Goal: Find specific page/section: Find specific page/section

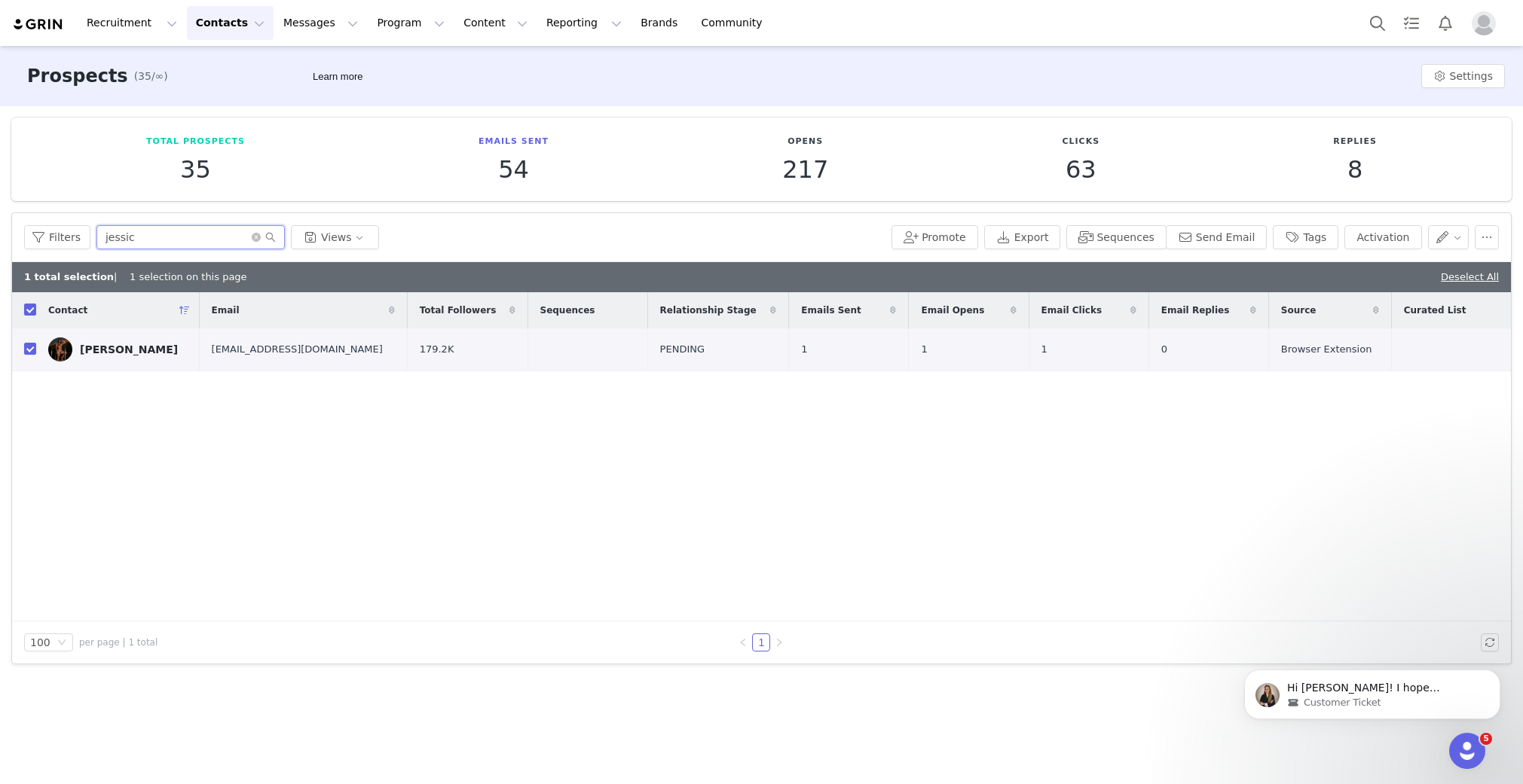
click at [157, 233] on input "jessic" at bounding box center [190, 237] width 188 height 24
click at [416, 27] on button "Program Program" at bounding box center [410, 23] width 85 height 34
click at [402, 58] on link "Activations" at bounding box center [404, 66] width 119 height 28
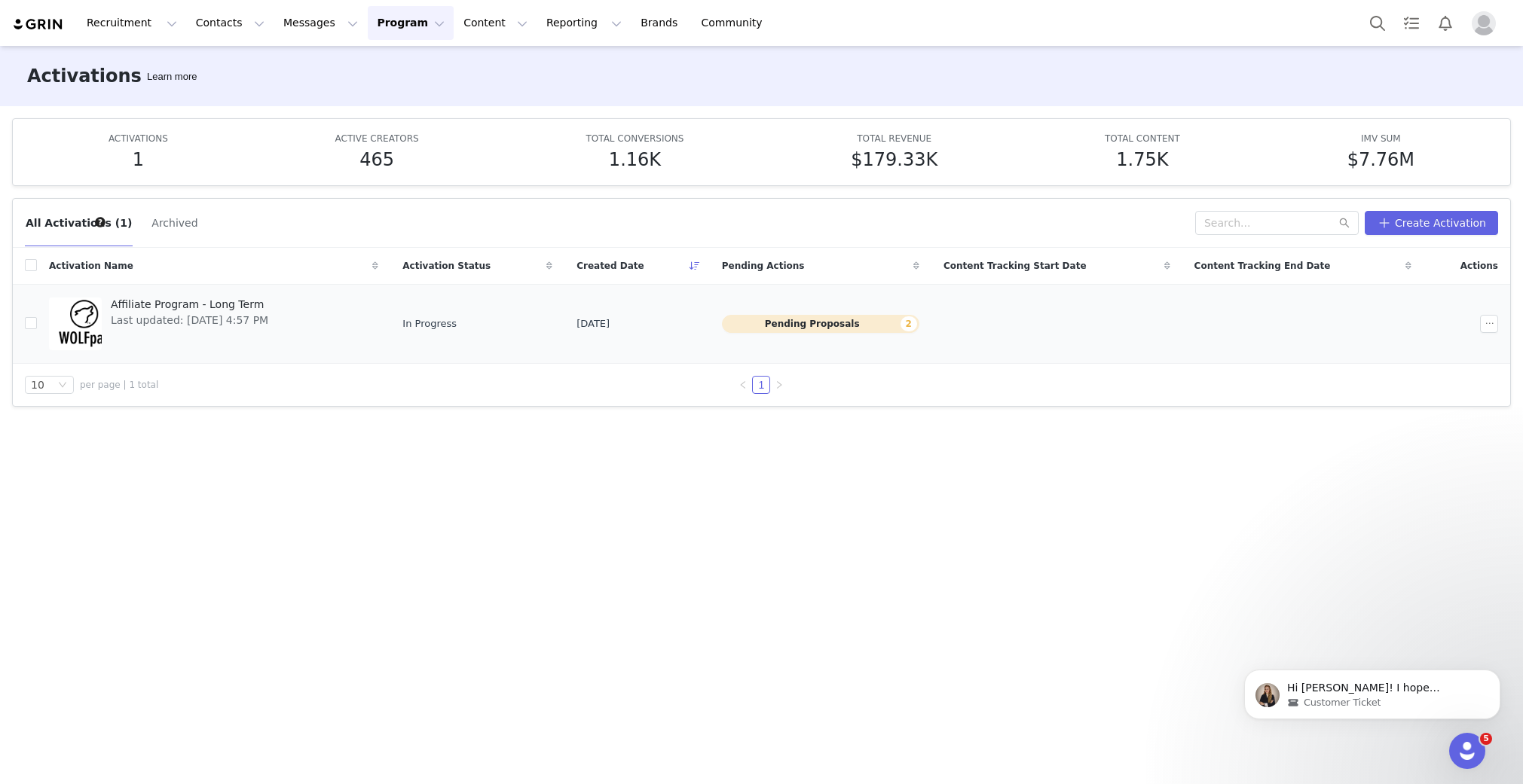
click at [263, 320] on span "Last updated: [DATE] 4:57 PM" at bounding box center [189, 320] width 157 height 16
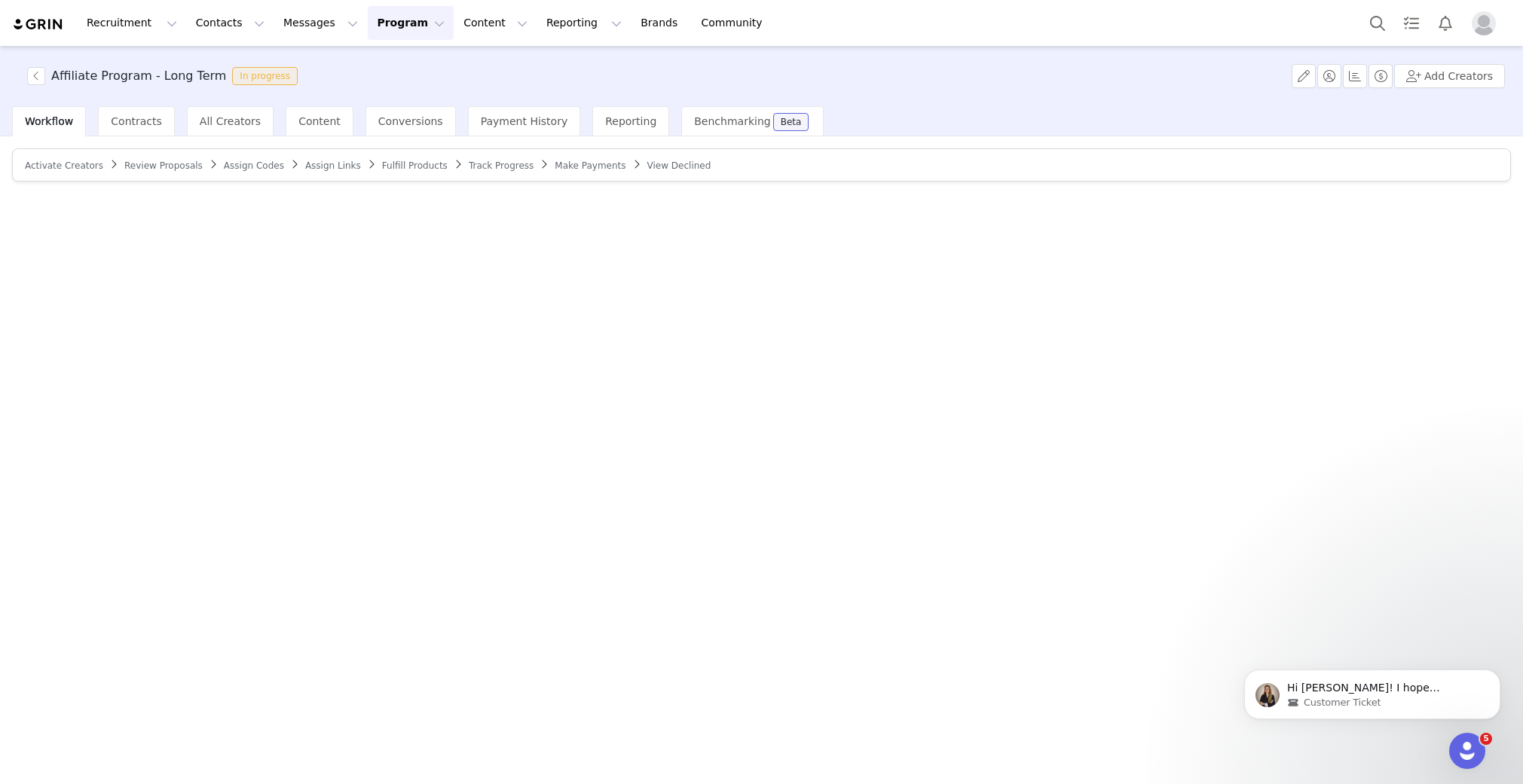
click at [402, 30] on button "Program Program" at bounding box center [410, 23] width 85 height 34
click at [400, 65] on p "Activations" at bounding box center [385, 66] width 58 height 16
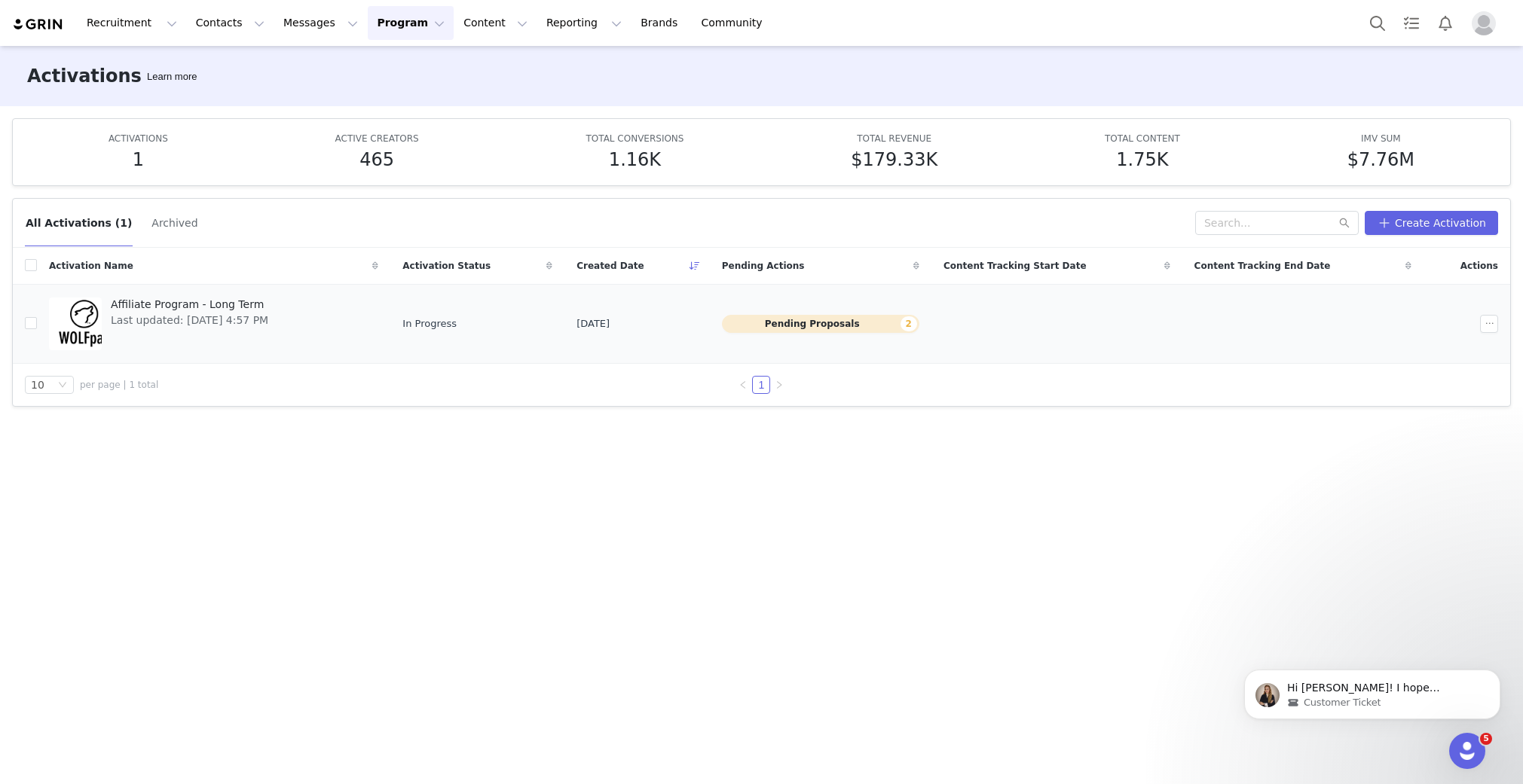
click at [195, 308] on span "Affiliate Program - Long Term" at bounding box center [189, 304] width 157 height 16
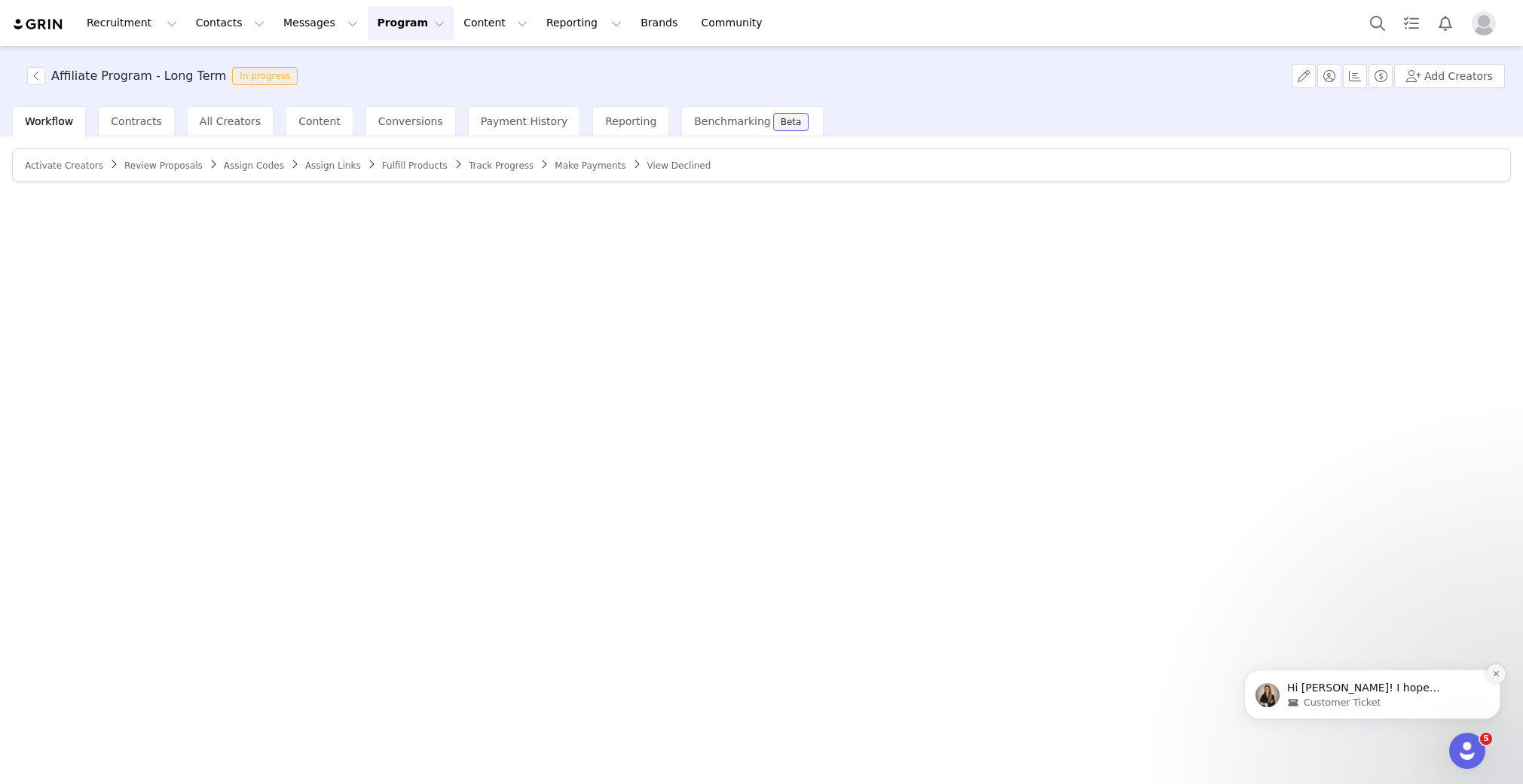
click at [1498, 668] on button "Dismiss notification" at bounding box center [1495, 674] width 19 height 19
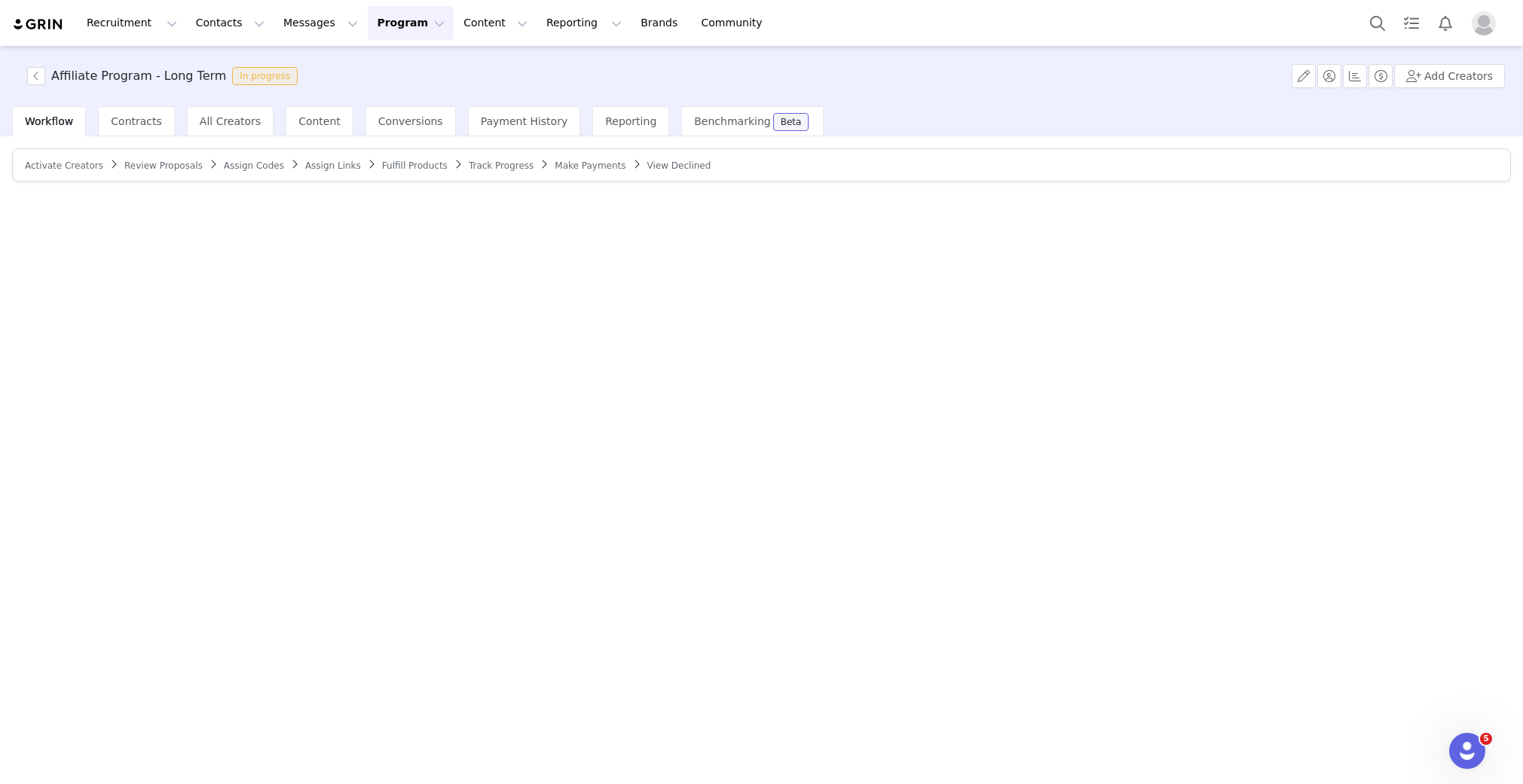
click at [391, 31] on button "Program Program" at bounding box center [410, 23] width 85 height 34
click at [374, 71] on p "Activations" at bounding box center [385, 66] width 58 height 16
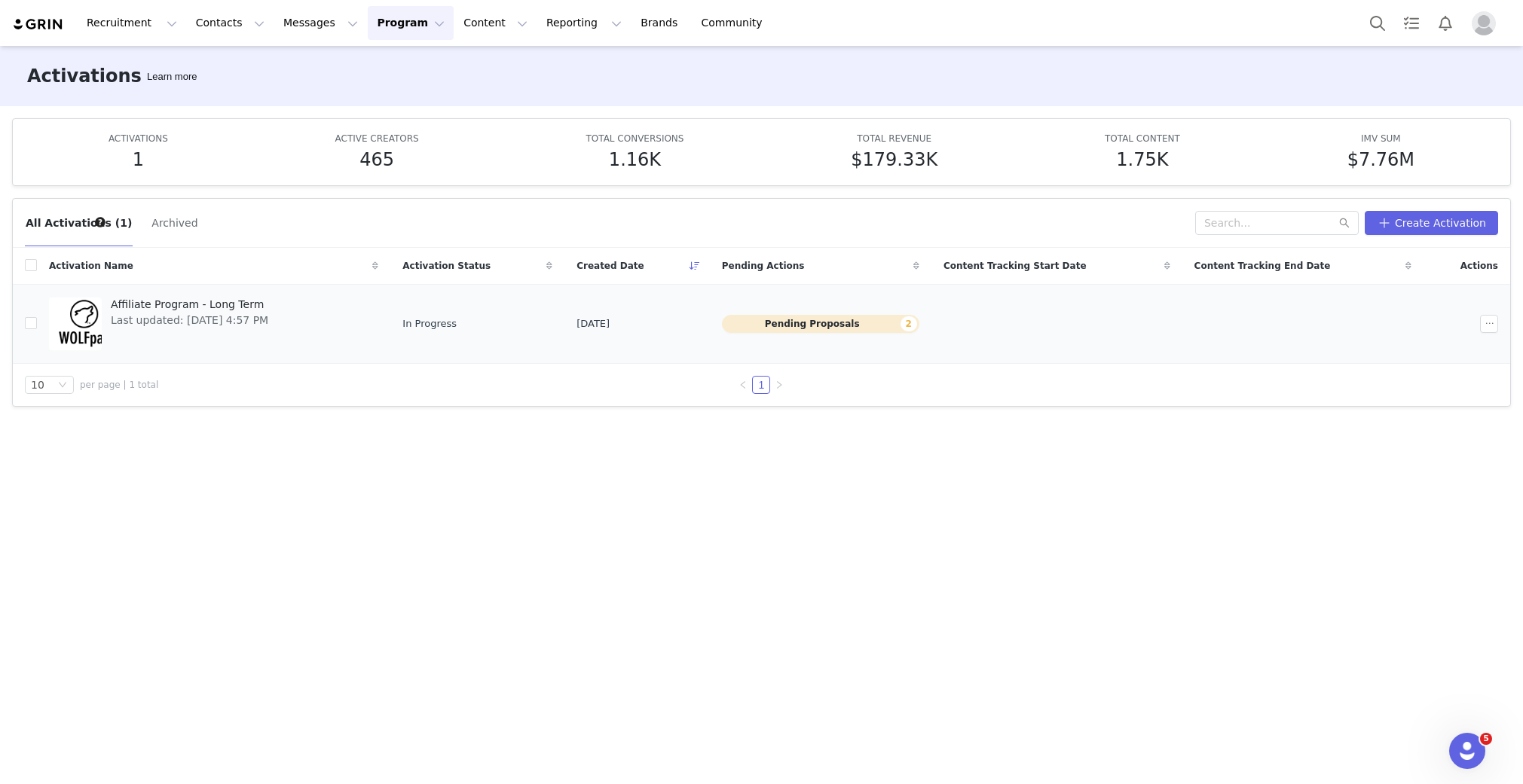
click at [119, 302] on span "Affiliate Program - Long Term" at bounding box center [189, 304] width 157 height 16
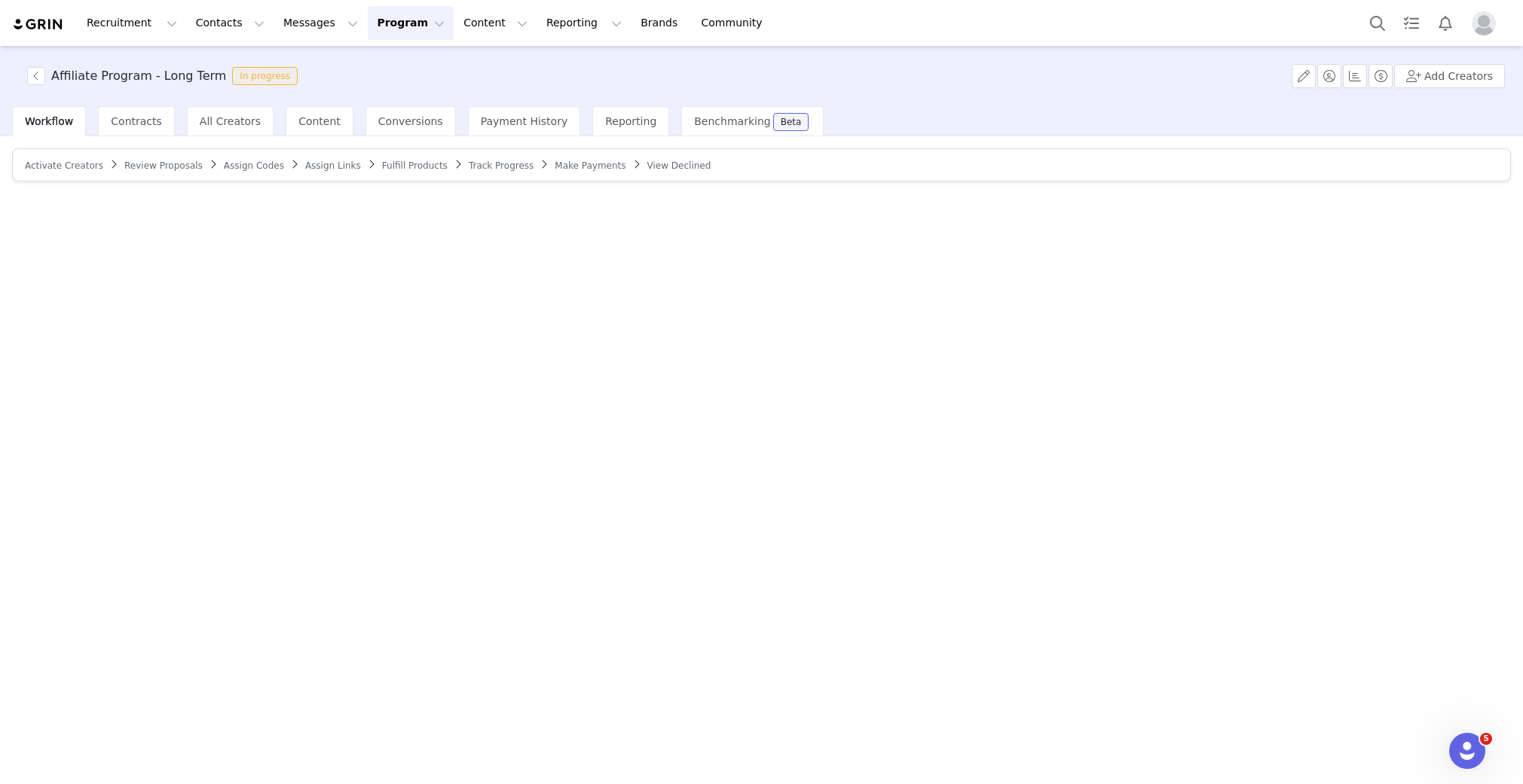
click at [387, 24] on button "Program Program" at bounding box center [410, 23] width 85 height 34
click at [381, 56] on link "Activations" at bounding box center [404, 66] width 119 height 28
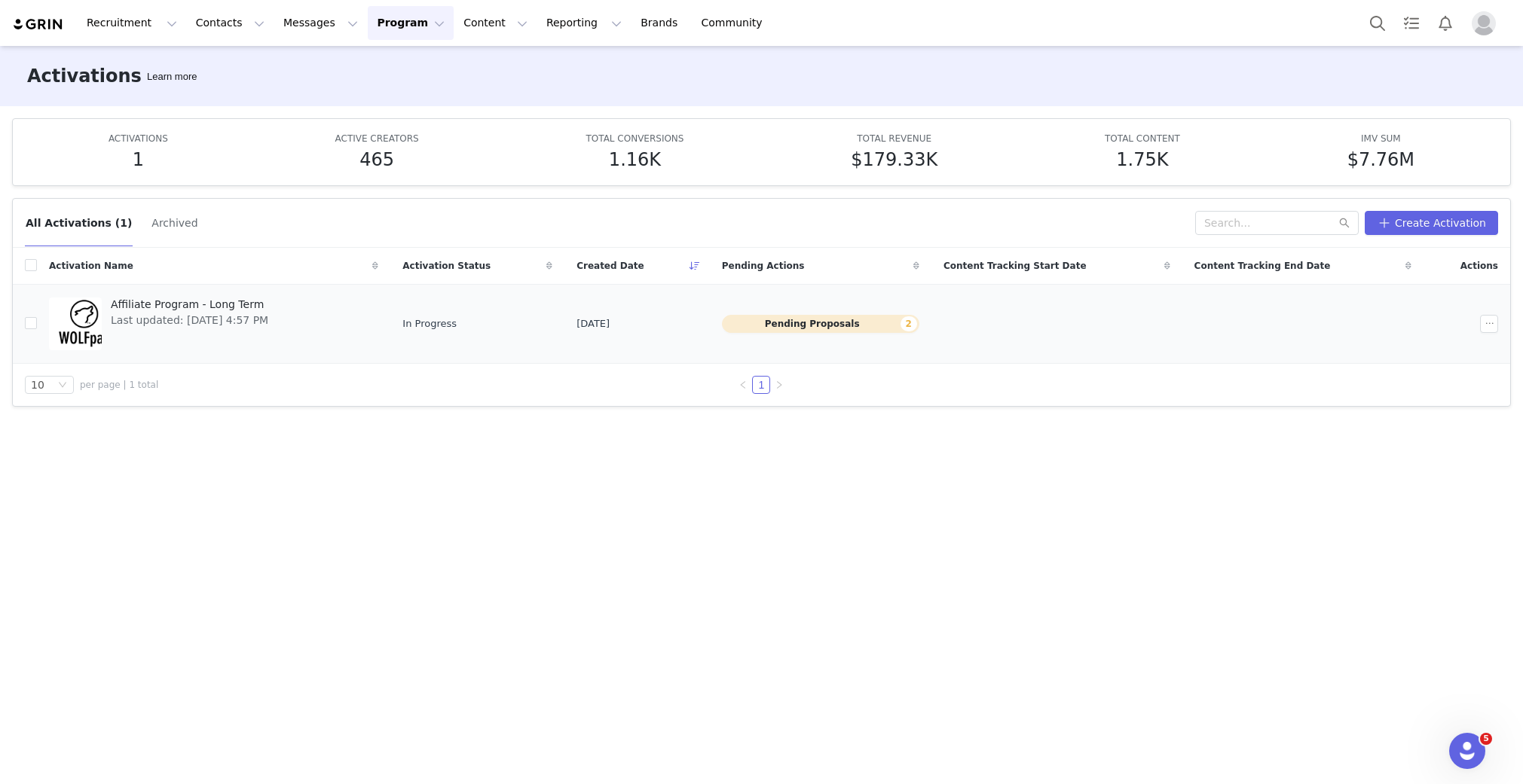
click at [139, 306] on span "Affiliate Program - Long Term" at bounding box center [189, 304] width 157 height 16
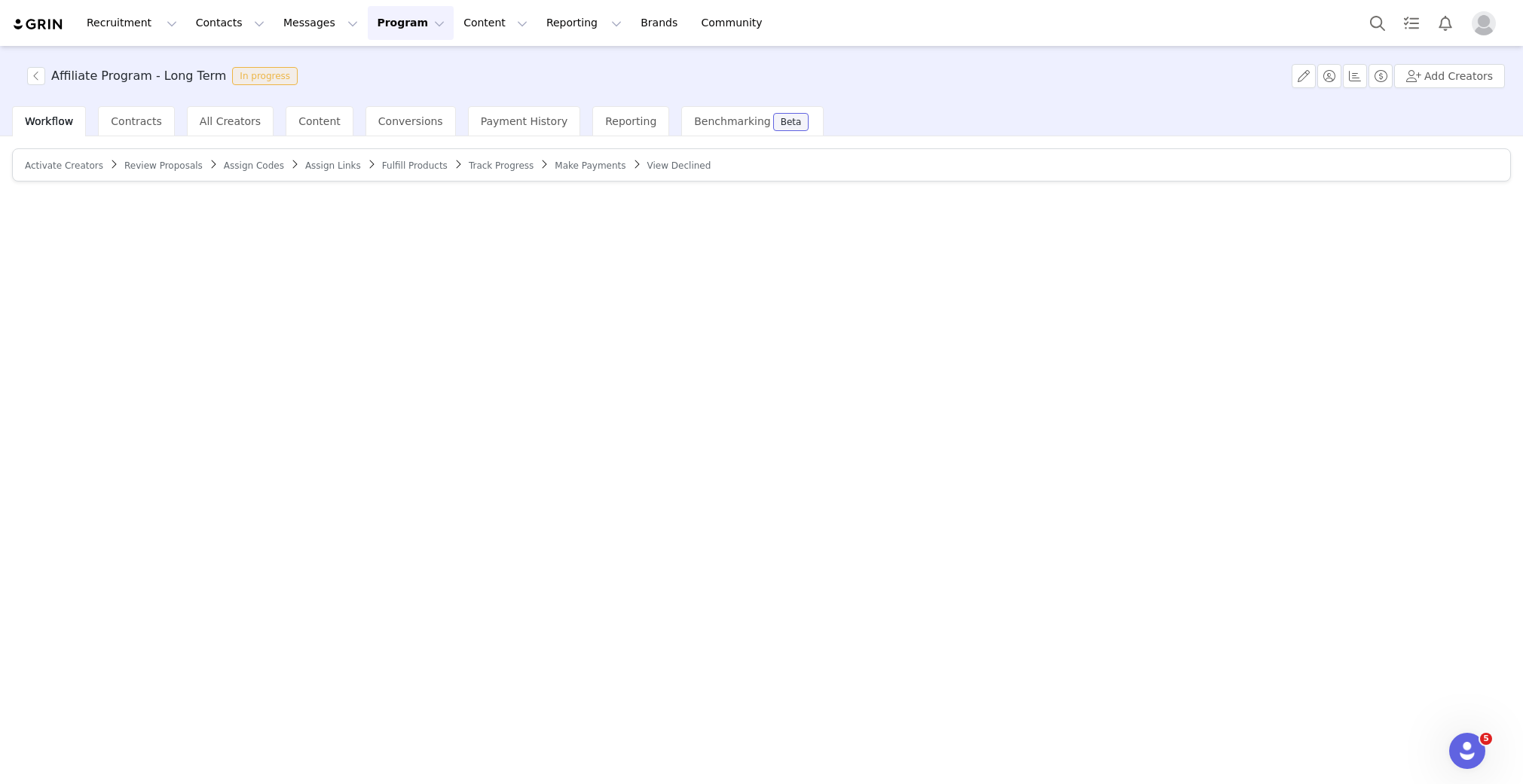
click at [381, 25] on button "Program Program" at bounding box center [410, 23] width 85 height 34
click at [371, 62] on p "Activations" at bounding box center [385, 66] width 58 height 16
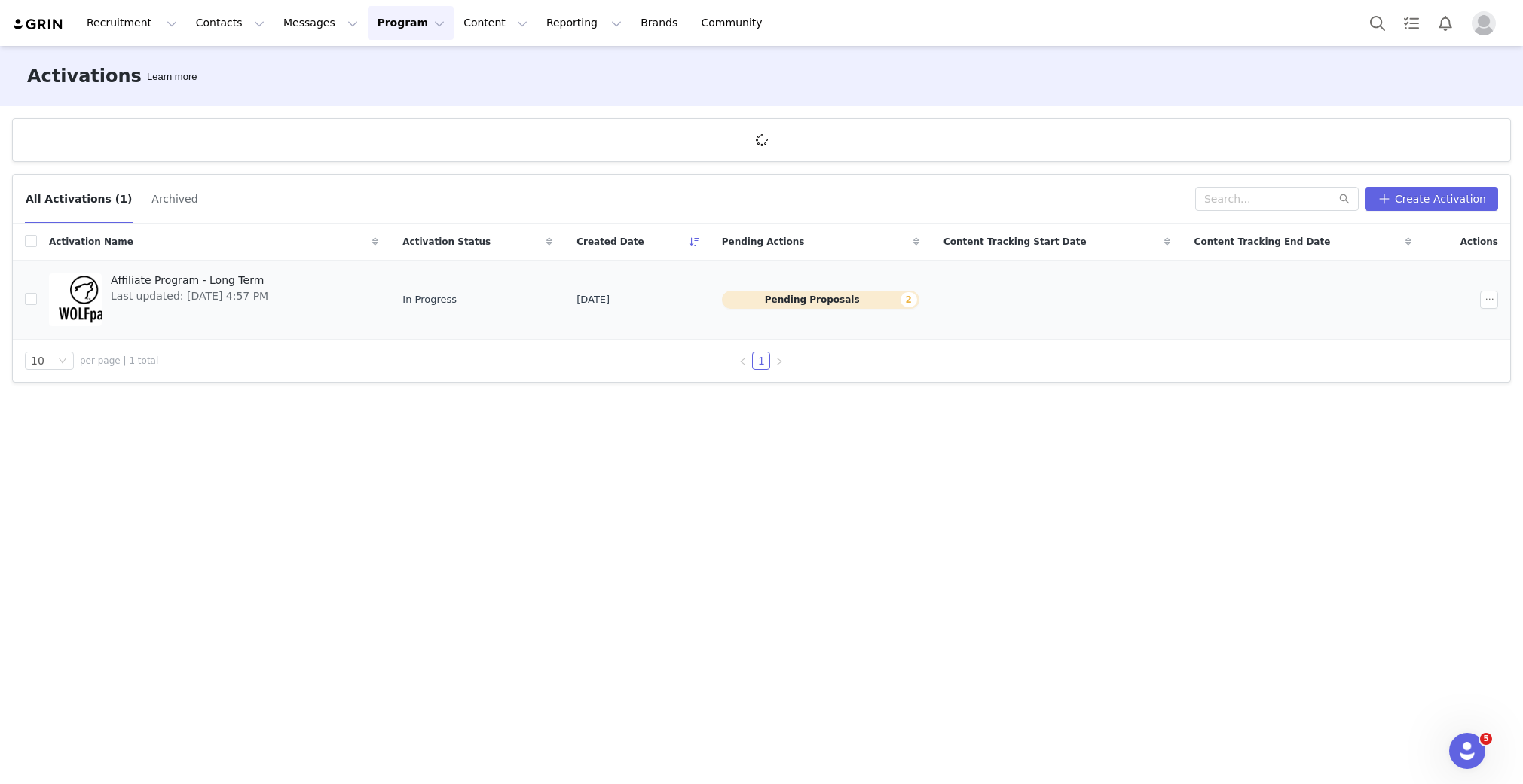
click at [177, 290] on span "Last updated: [DATE] 4:57 PM" at bounding box center [189, 296] width 157 height 16
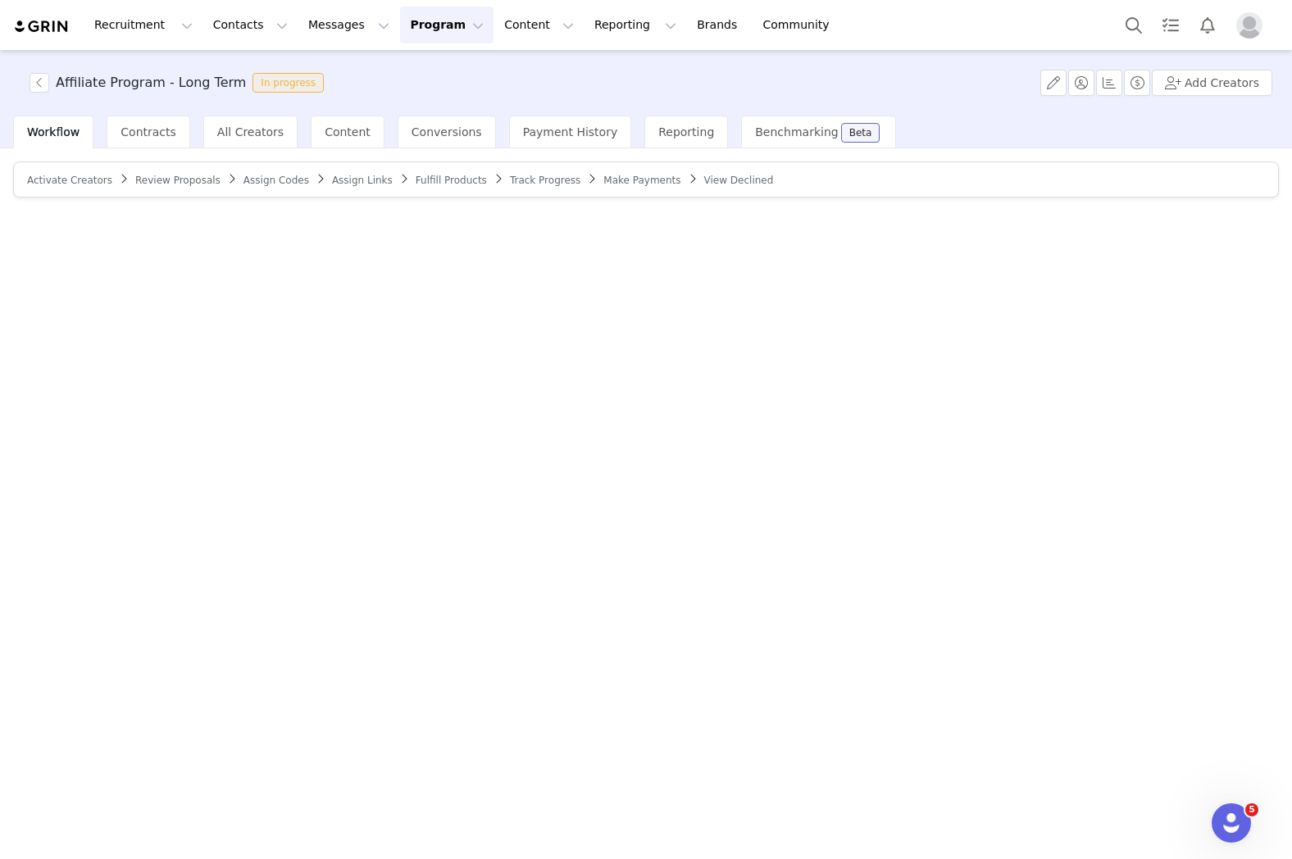
click at [422, 33] on button "Program Program" at bounding box center [446, 25] width 93 height 37
click at [433, 81] on link "Activations" at bounding box center [440, 72] width 130 height 30
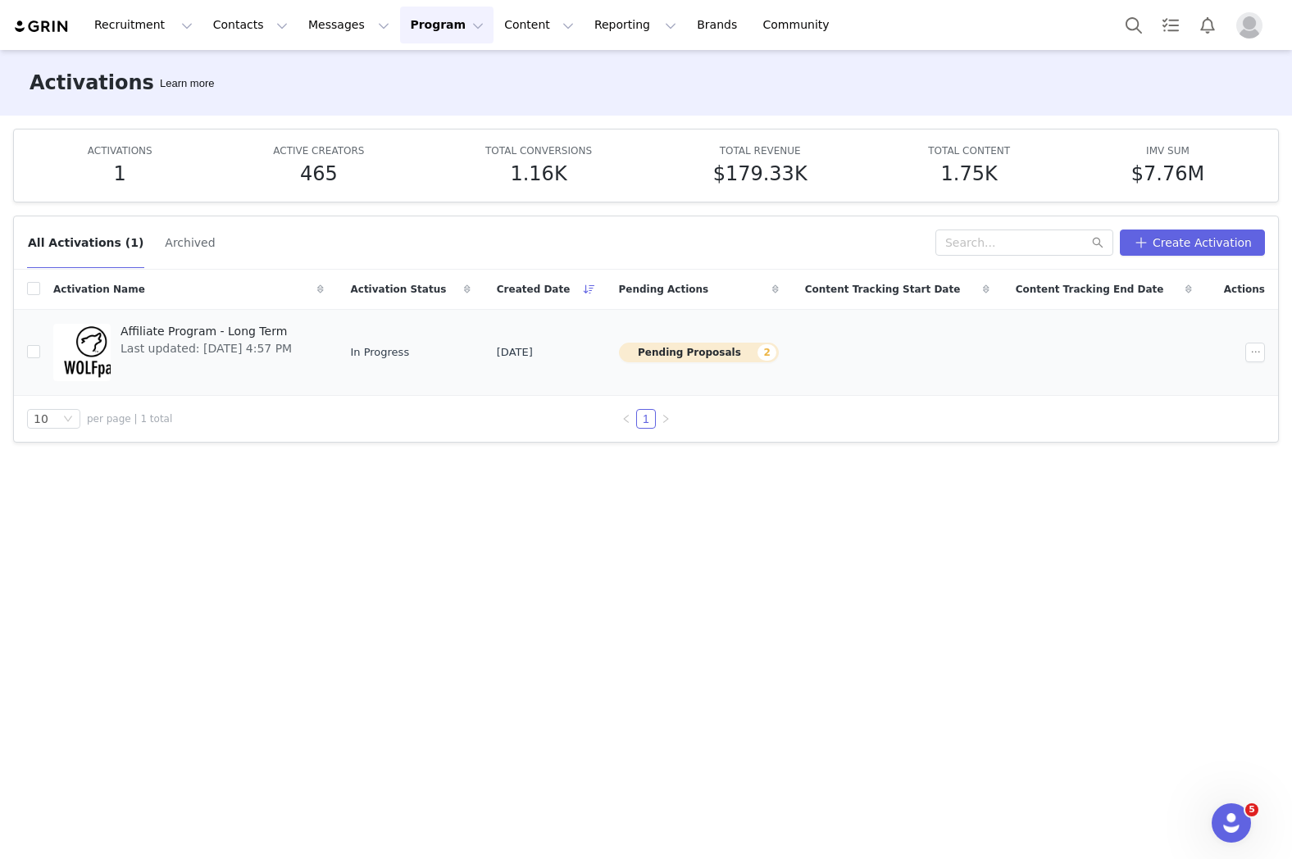
click at [216, 336] on span "Affiliate Program - Long Term" at bounding box center [206, 331] width 171 height 17
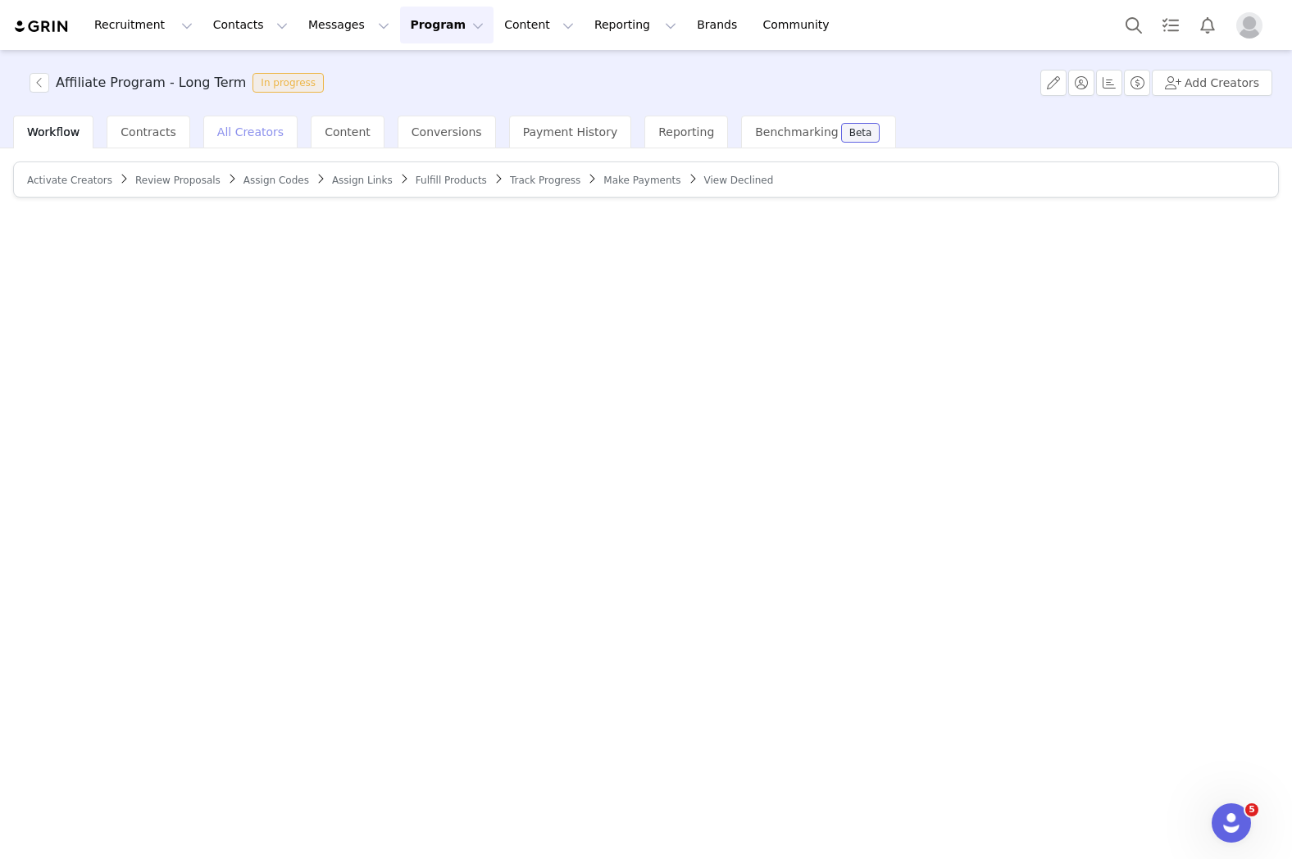
click at [254, 139] on div "All Creators" at bounding box center [250, 132] width 94 height 33
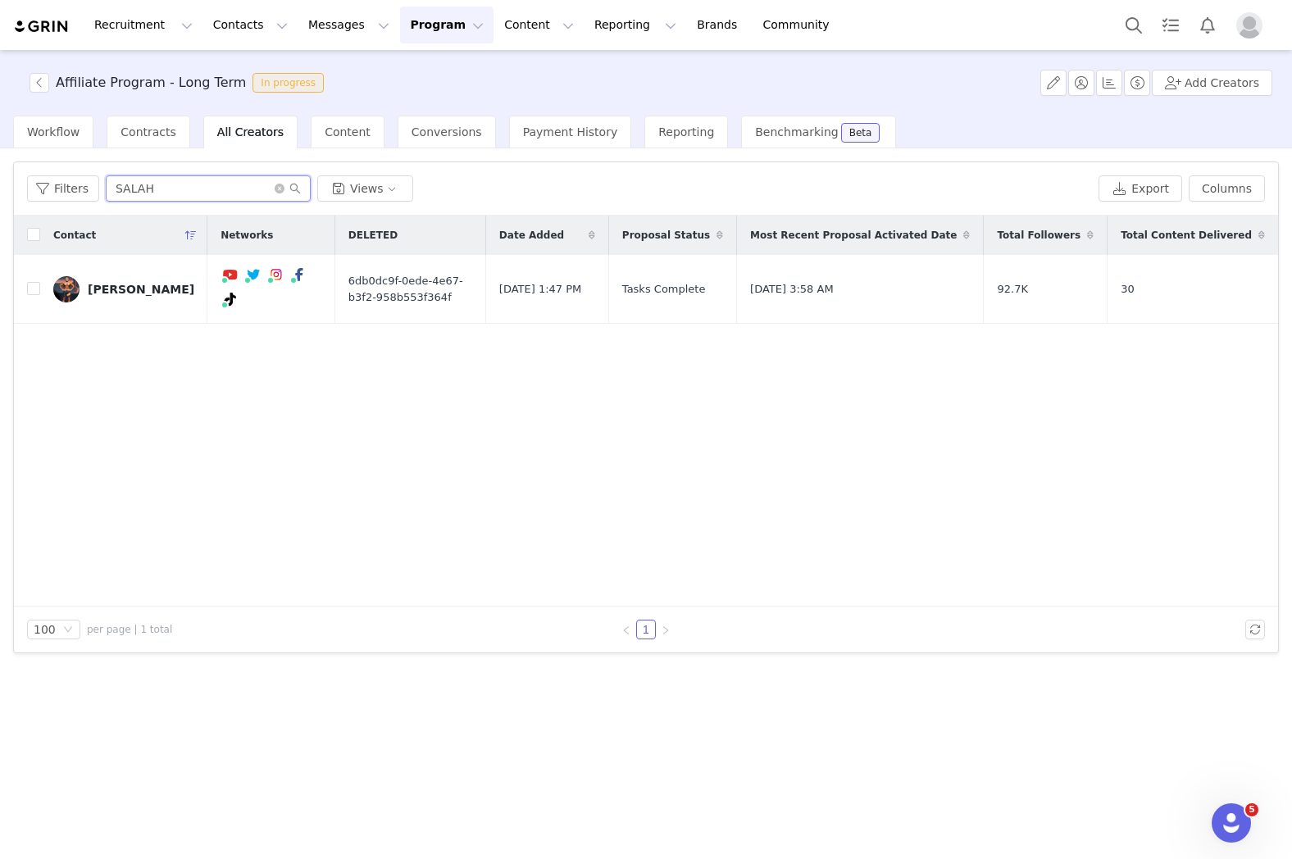
click at [222, 197] on input "SALAH" at bounding box center [208, 188] width 205 height 26
type input "summer"
